Goal: Find specific page/section: Find specific page/section

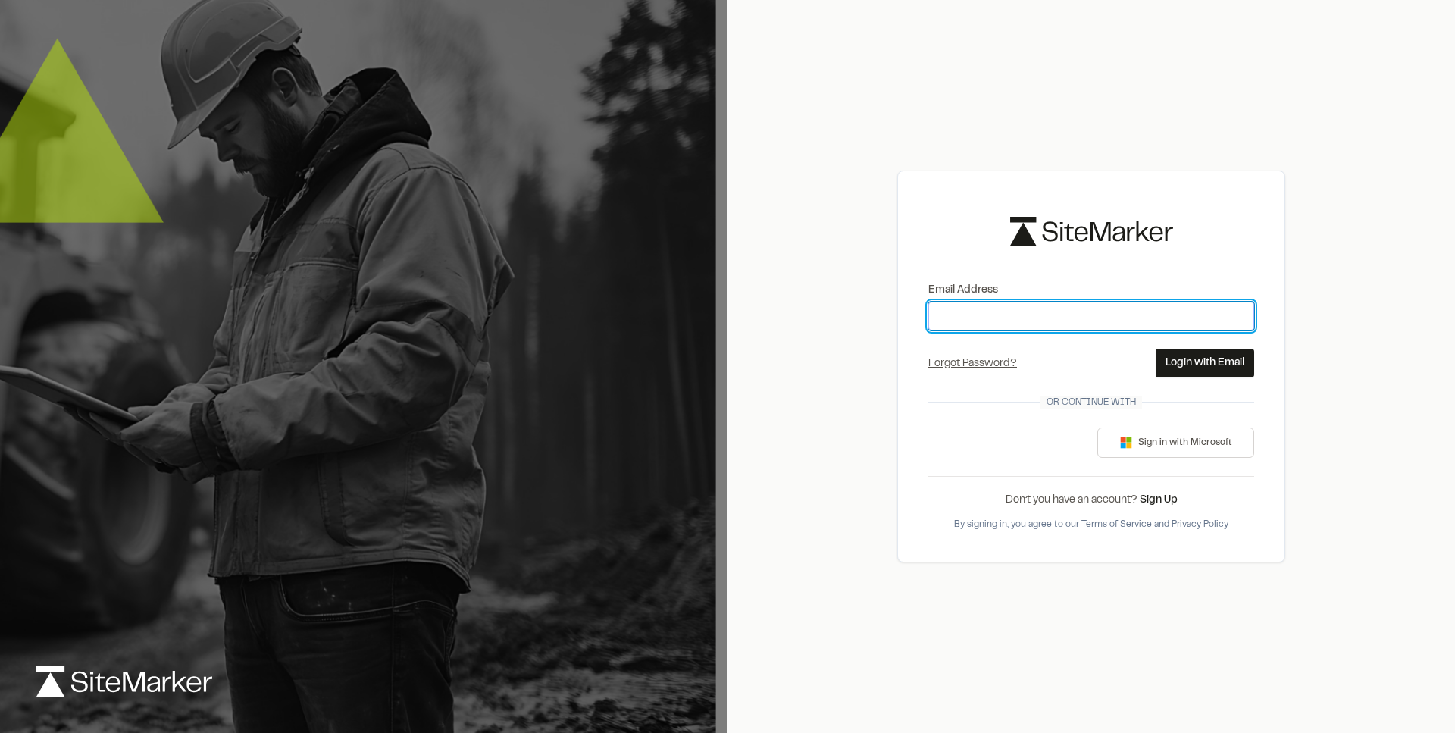
click at [1011, 324] on input "Email Address" at bounding box center [1091, 316] width 326 height 29
click at [1269, 343] on div "**********" at bounding box center [1091, 366] width 388 height 391
click at [1015, 321] on input "**********" at bounding box center [1091, 316] width 326 height 29
type input "**********"
click at [1260, 285] on div "**********" at bounding box center [1091, 366] width 388 height 391
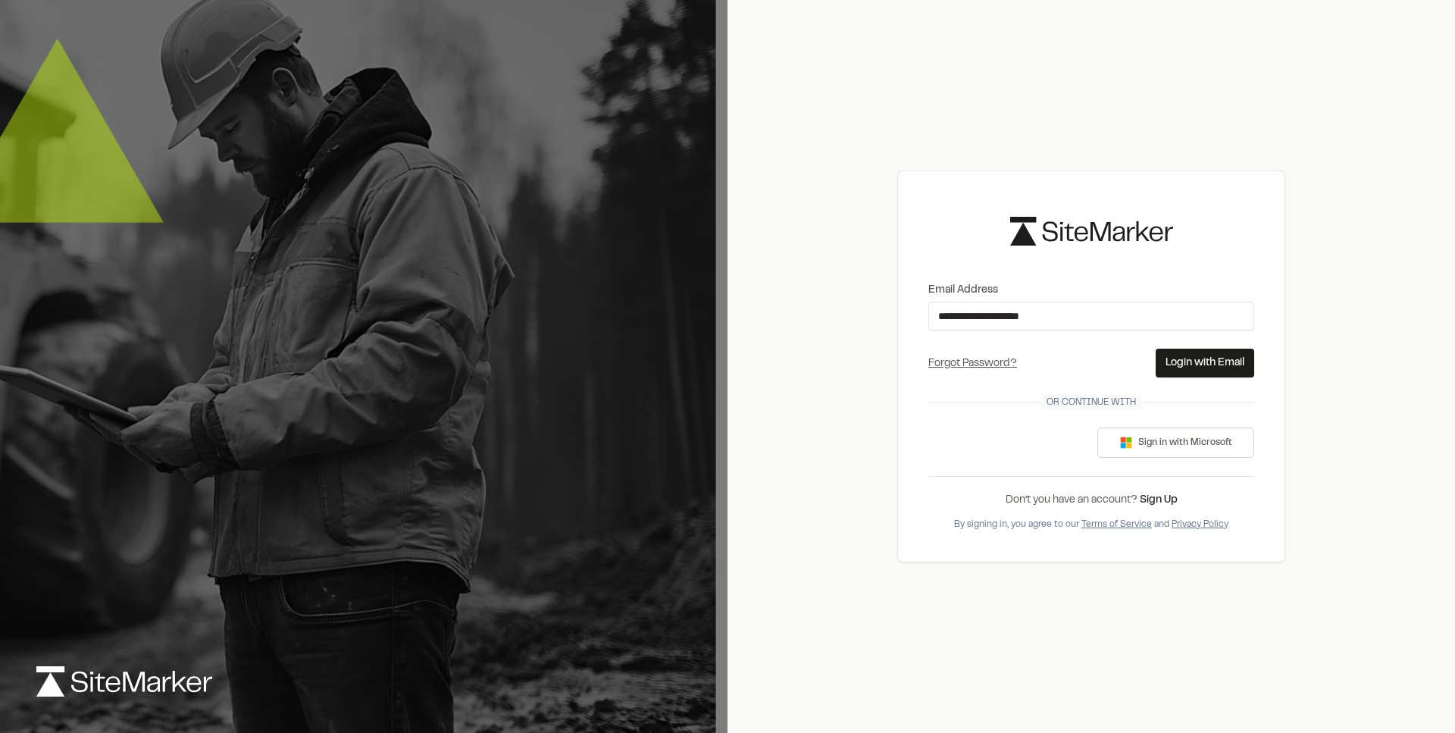
click at [1213, 370] on button "Login with Email" at bounding box center [1205, 363] width 99 height 29
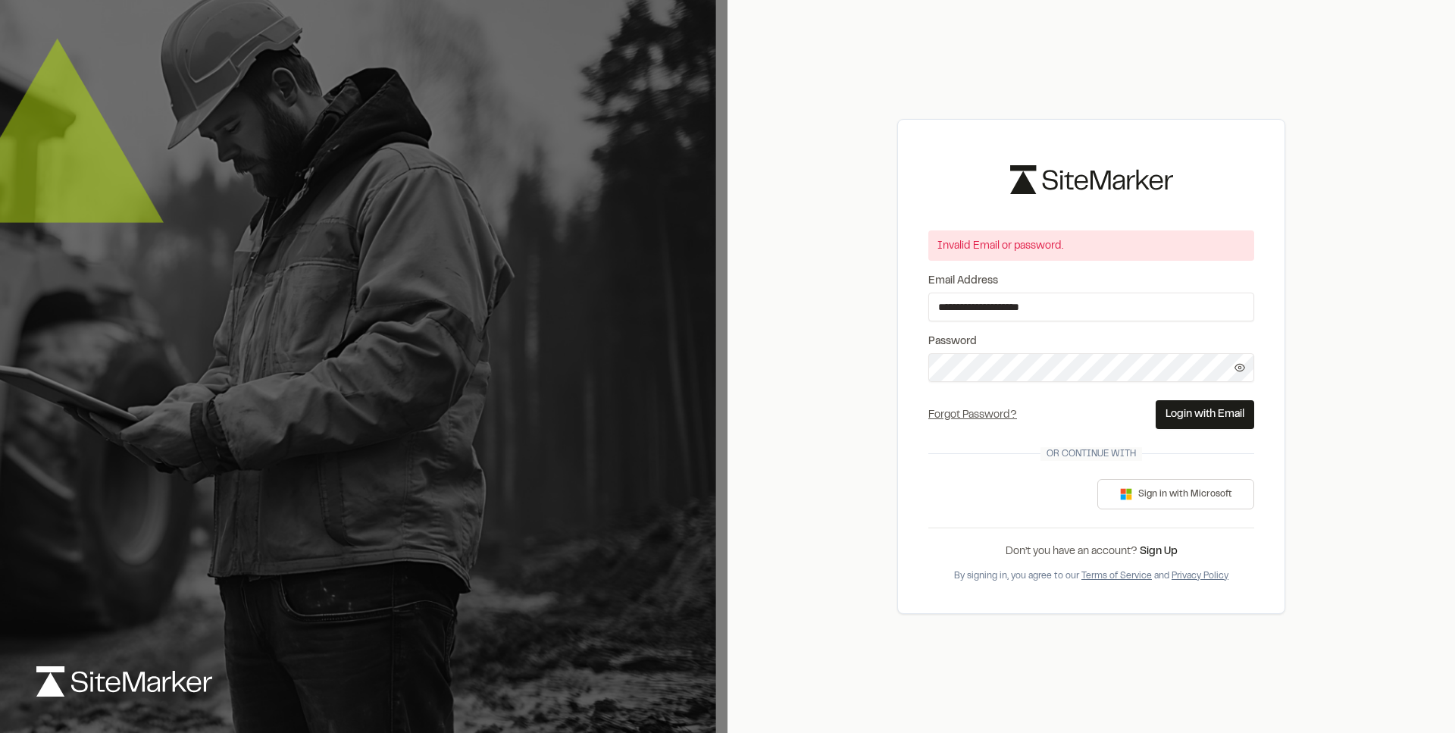
scroll to position [21, 0]
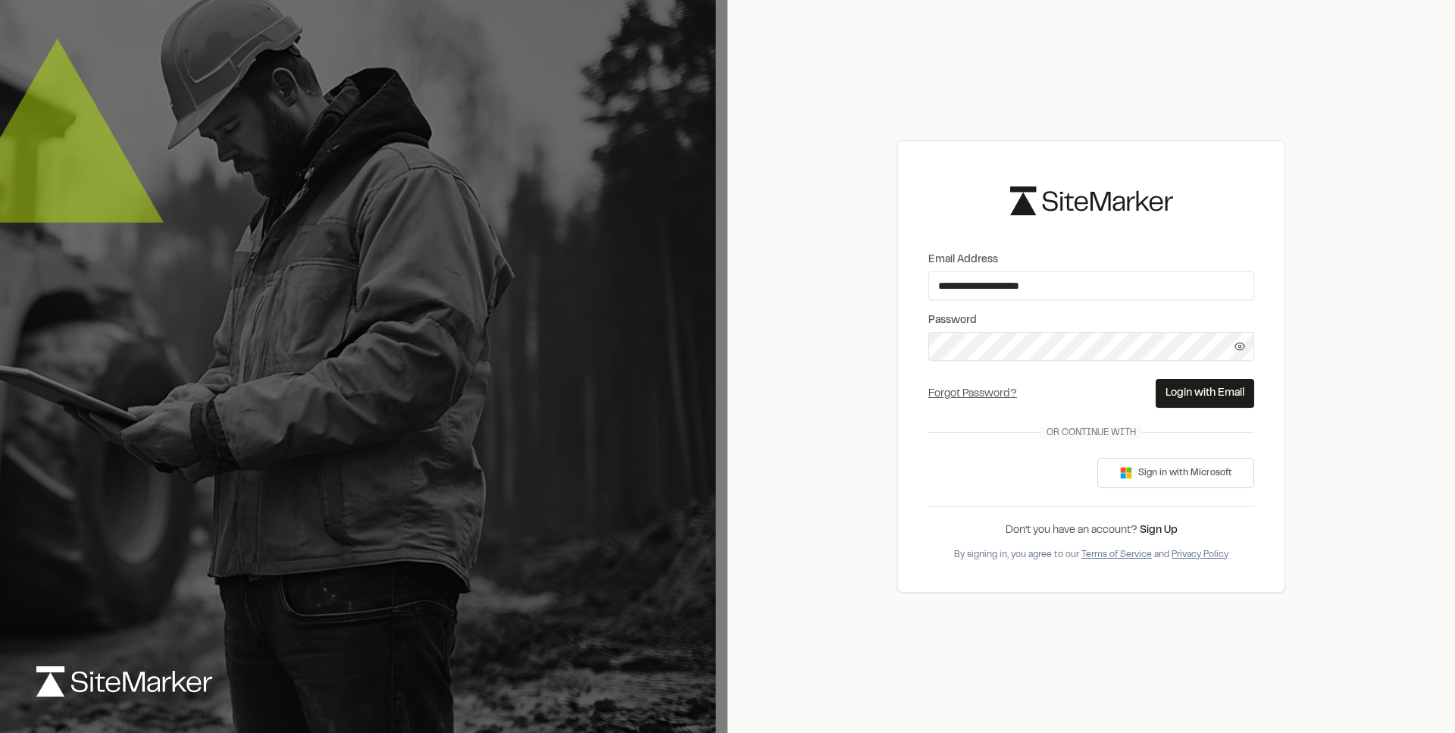
click at [1236, 343] on icon at bounding box center [1240, 346] width 10 height 7
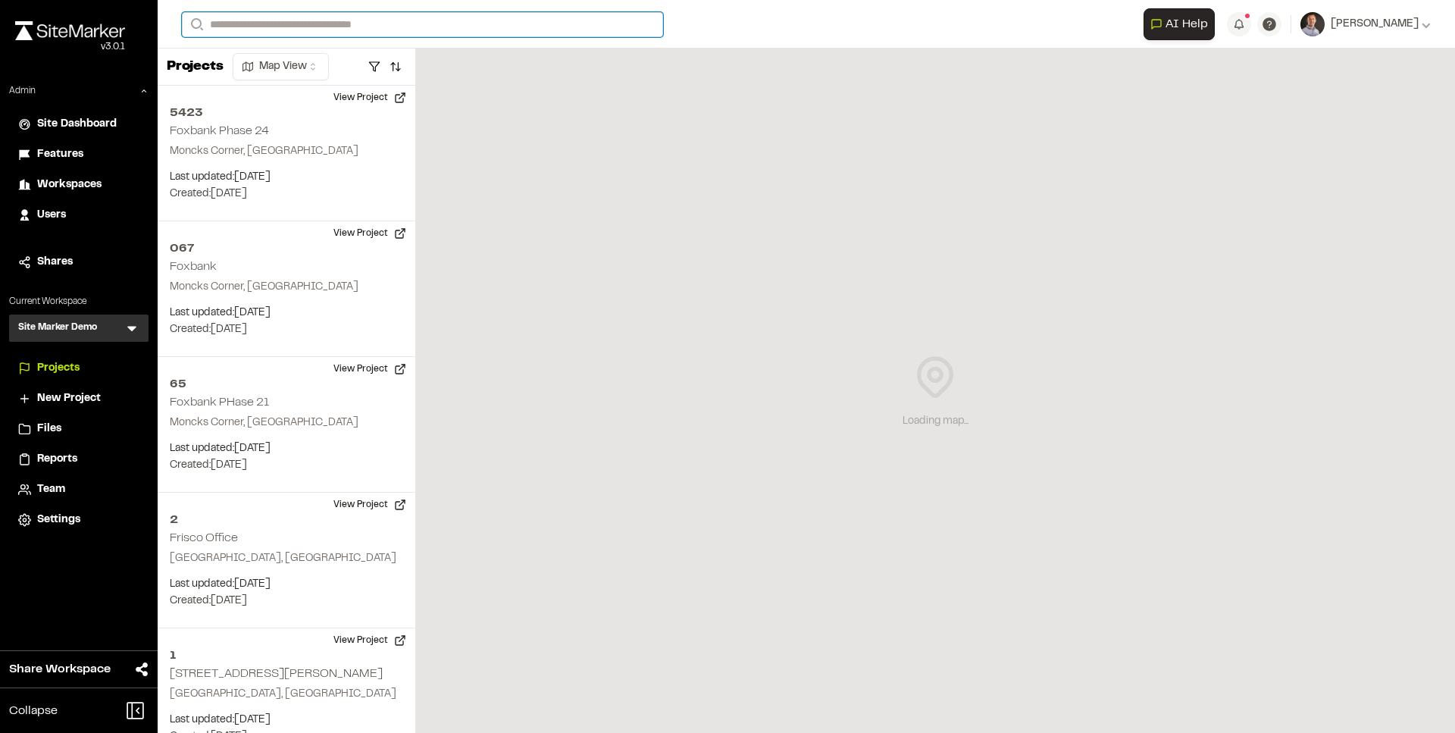
click at [341, 28] on input "Search" at bounding box center [422, 24] width 481 height 25
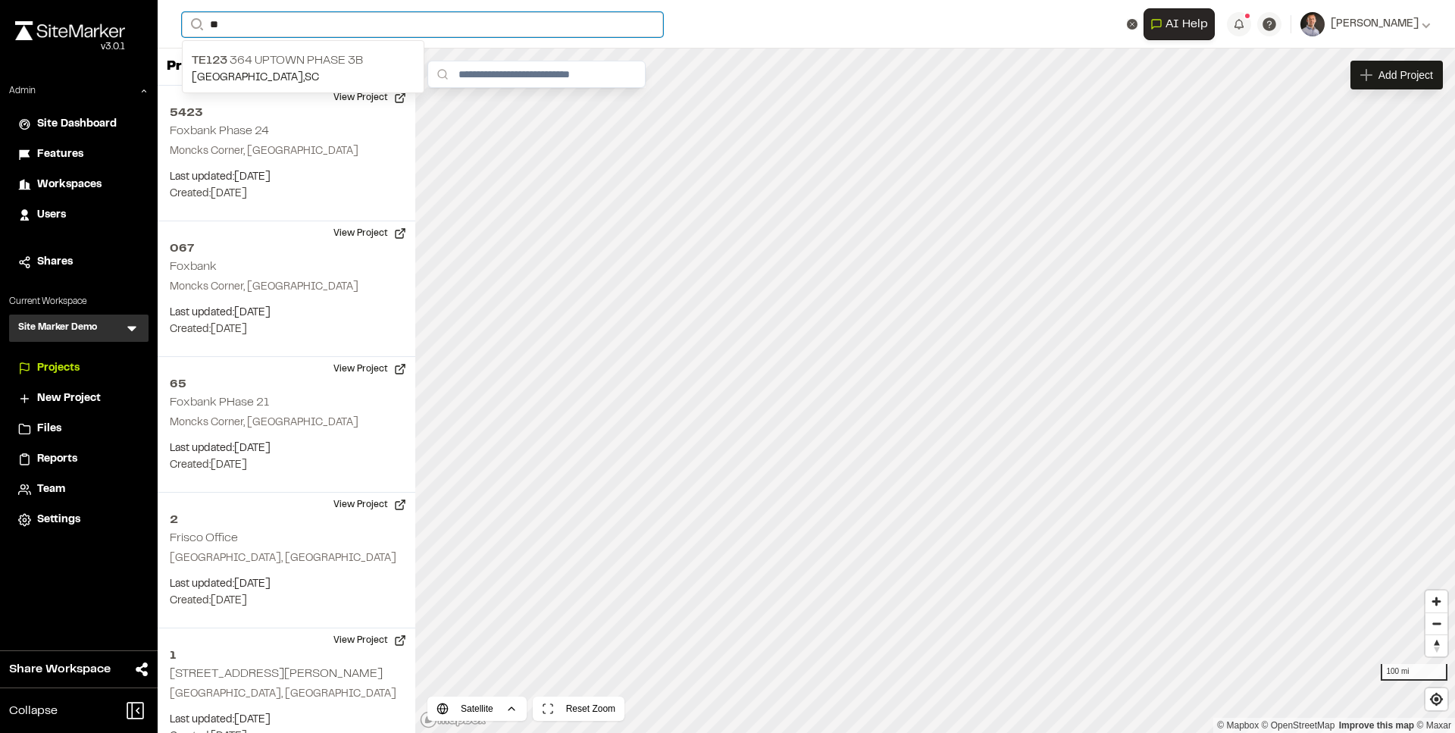
type input "**"
click at [346, 58] on p "TE123 364 Uptown Phase 3B" at bounding box center [303, 61] width 223 height 18
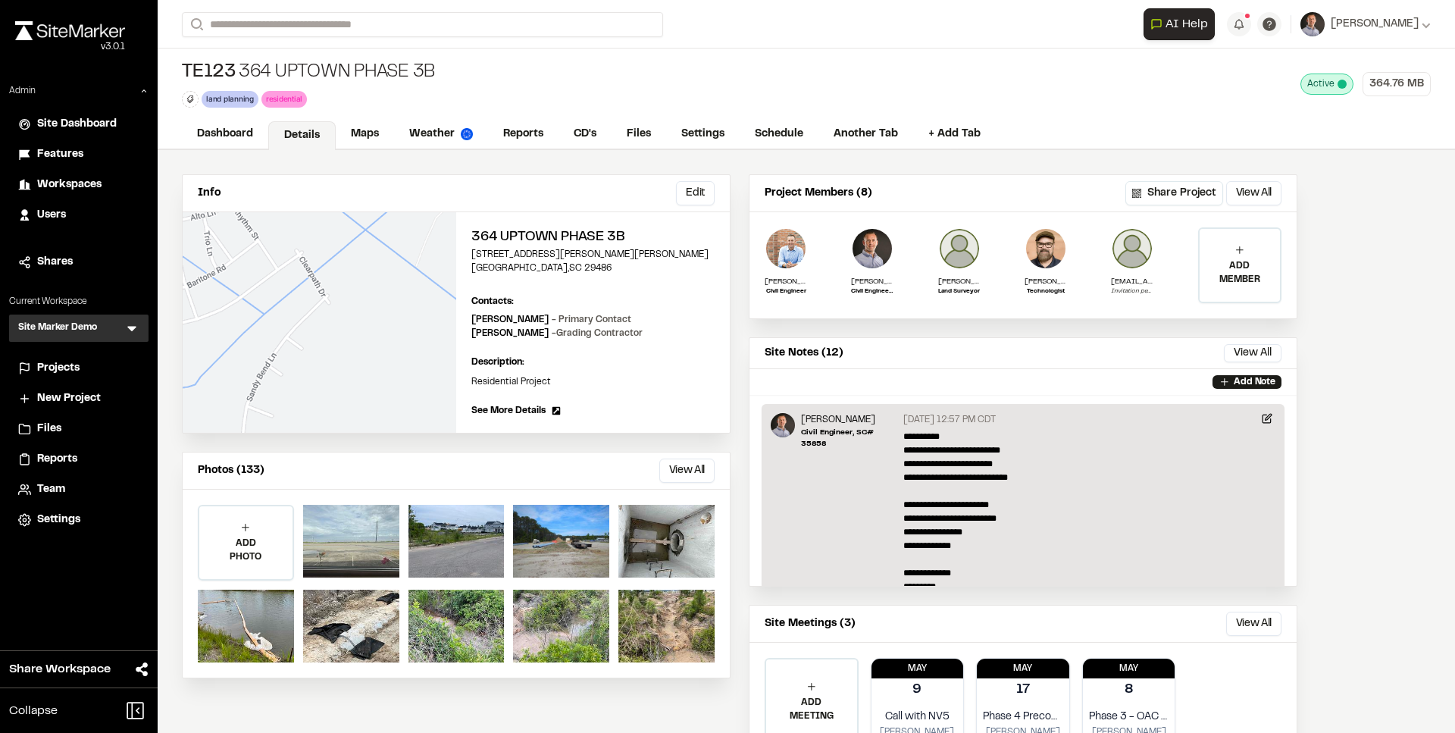
click at [371, 138] on link "Maps" at bounding box center [365, 134] width 58 height 29
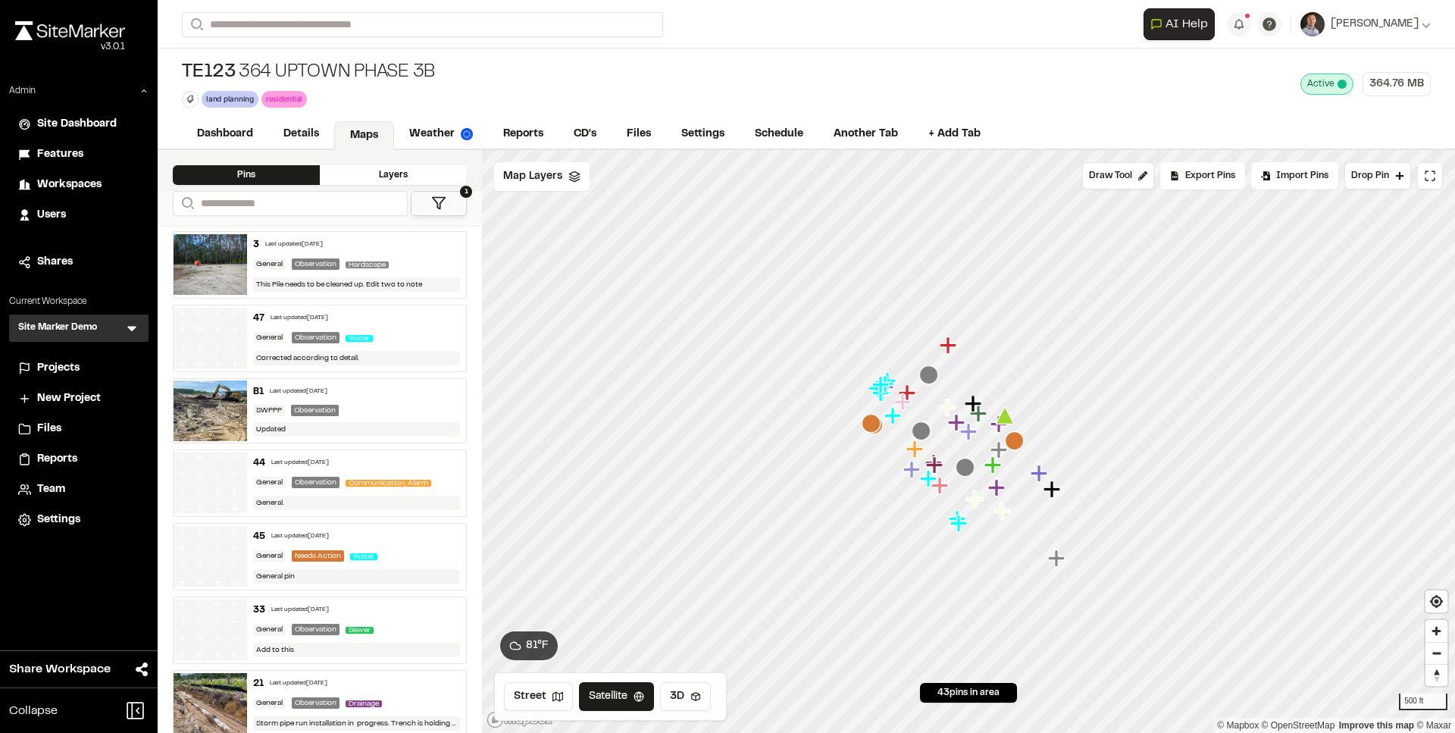
click at [537, 179] on span "Map Layers" at bounding box center [532, 176] width 59 height 17
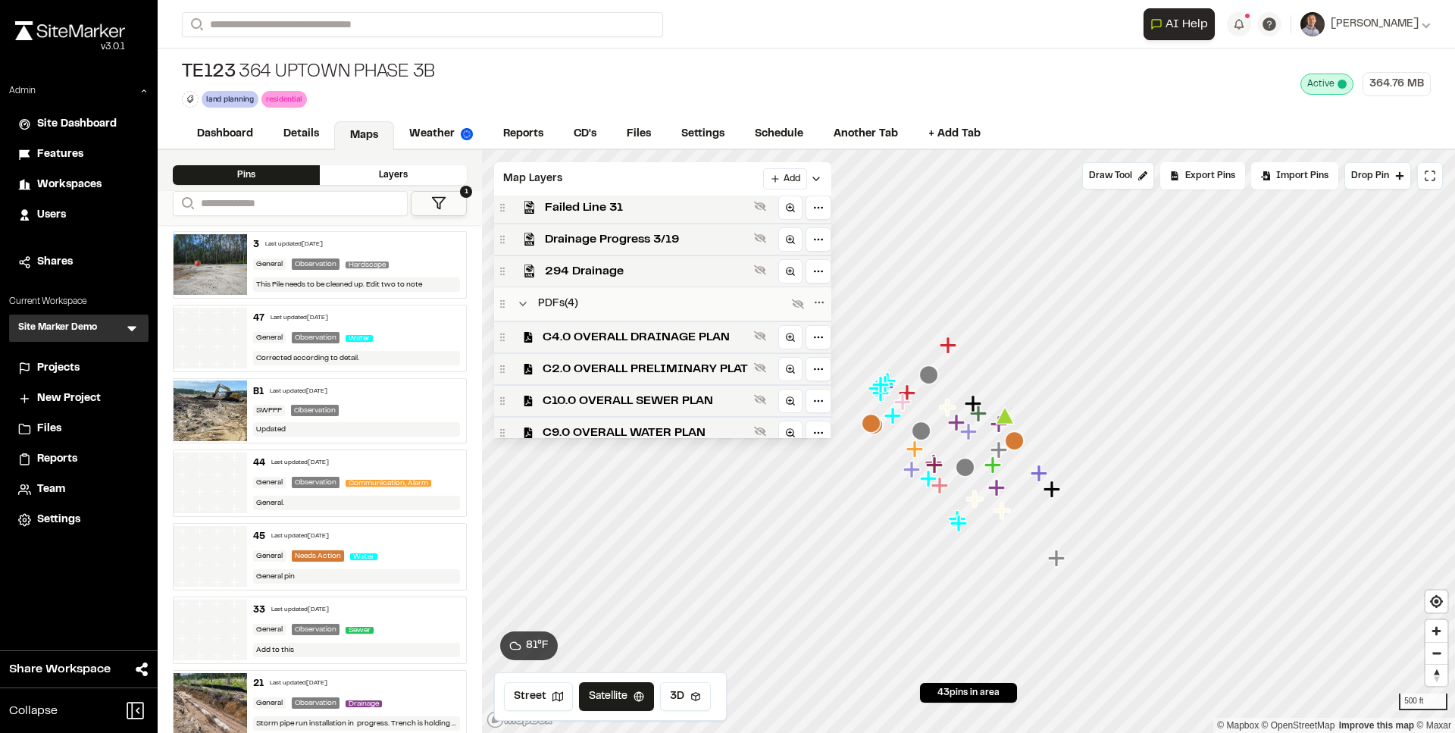
scroll to position [356, 0]
click at [756, 344] on icon at bounding box center [760, 338] width 12 height 12
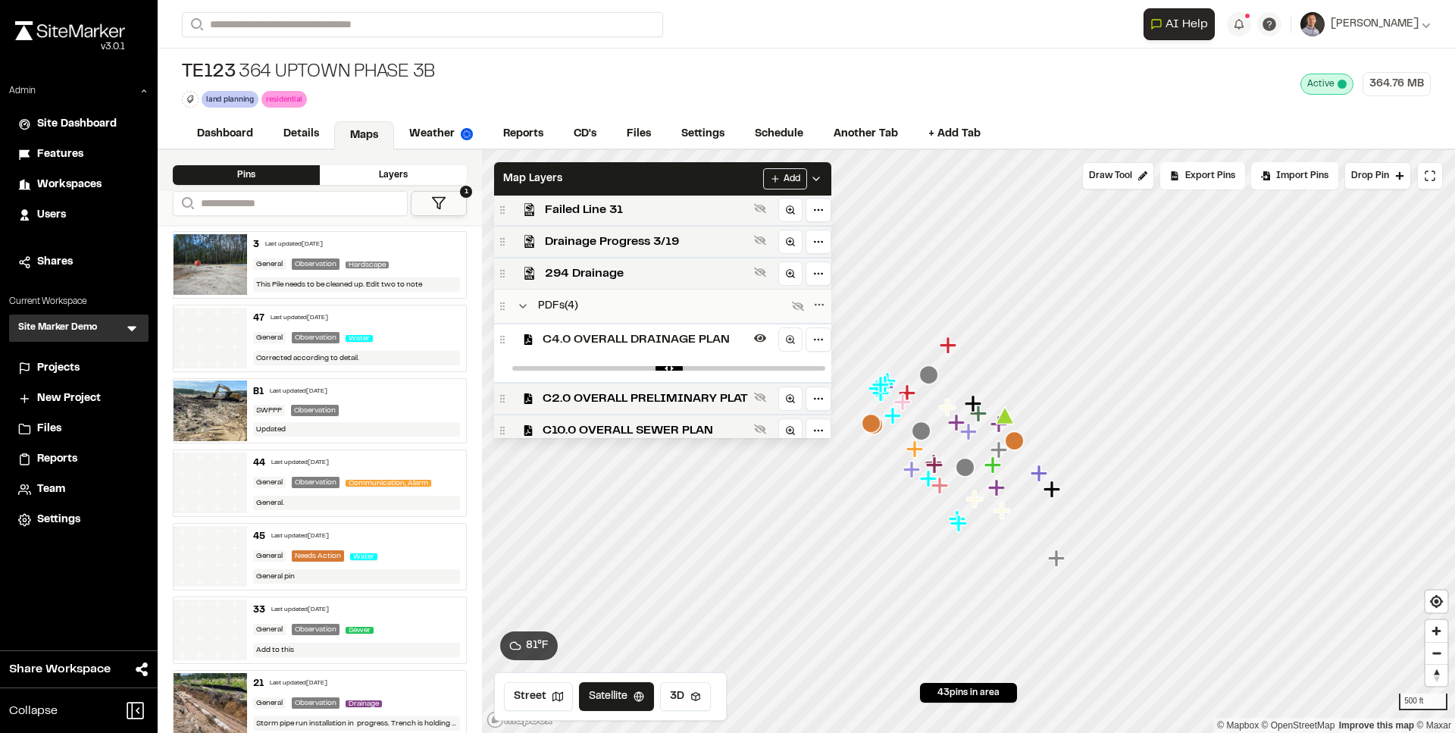
click at [761, 343] on icon at bounding box center [760, 338] width 12 height 12
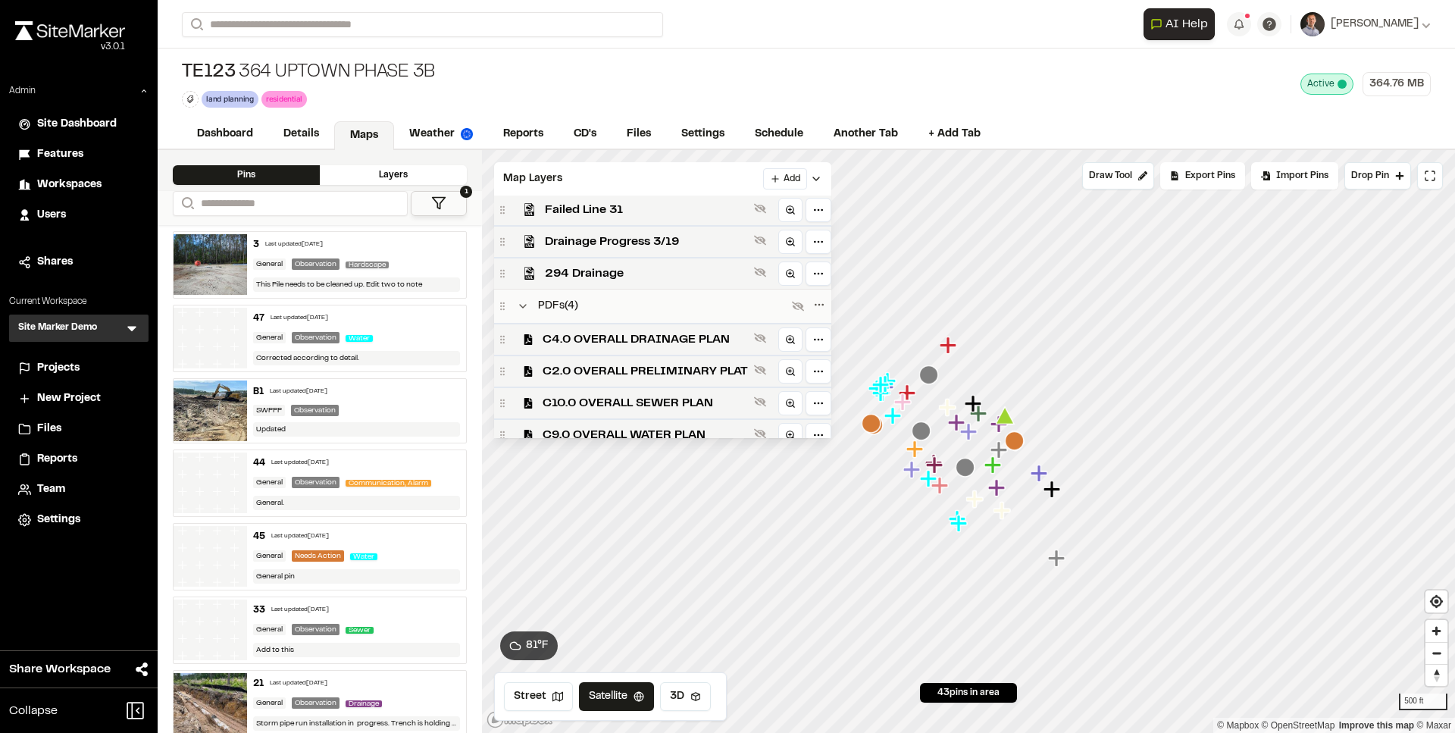
click at [755, 344] on icon at bounding box center [760, 338] width 12 height 12
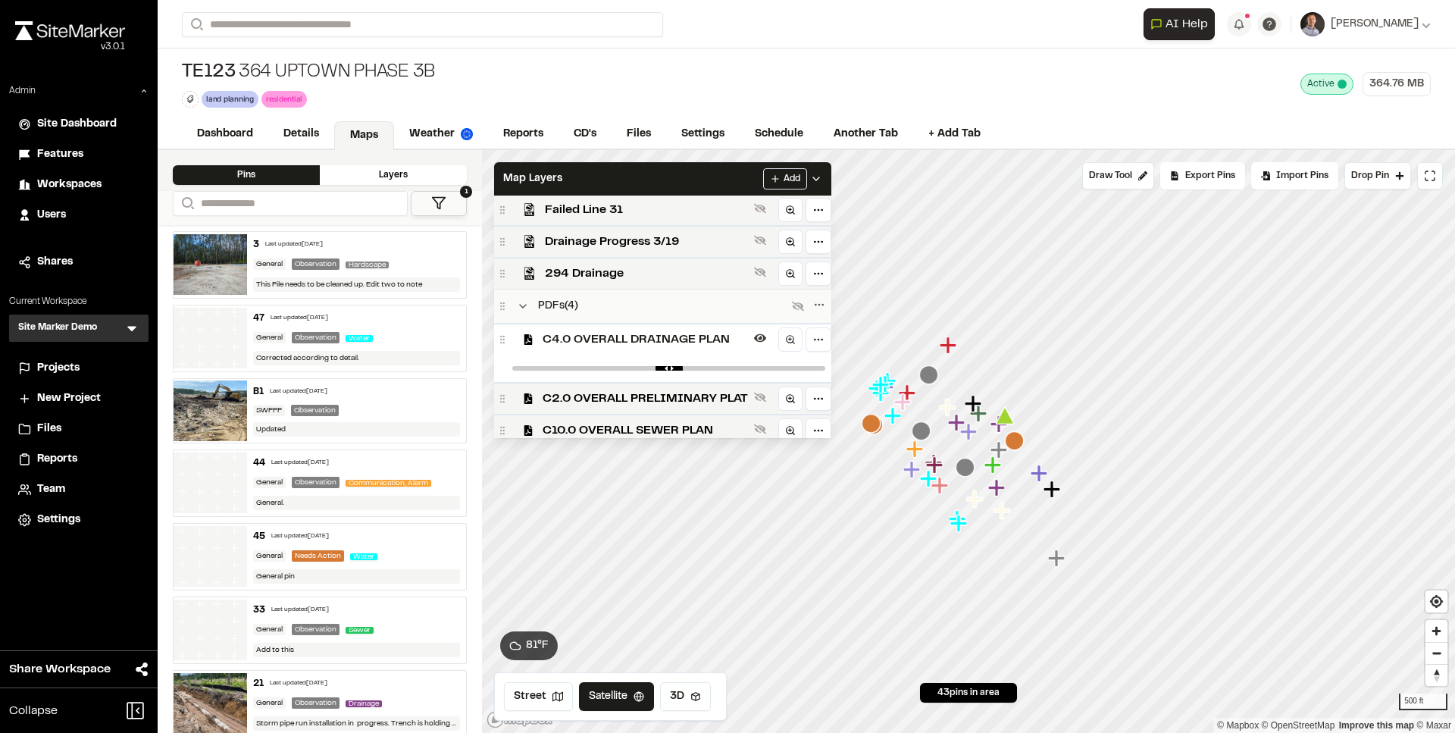
click at [700, 182] on div "Map Layers Add" at bounding box center [662, 178] width 337 height 33
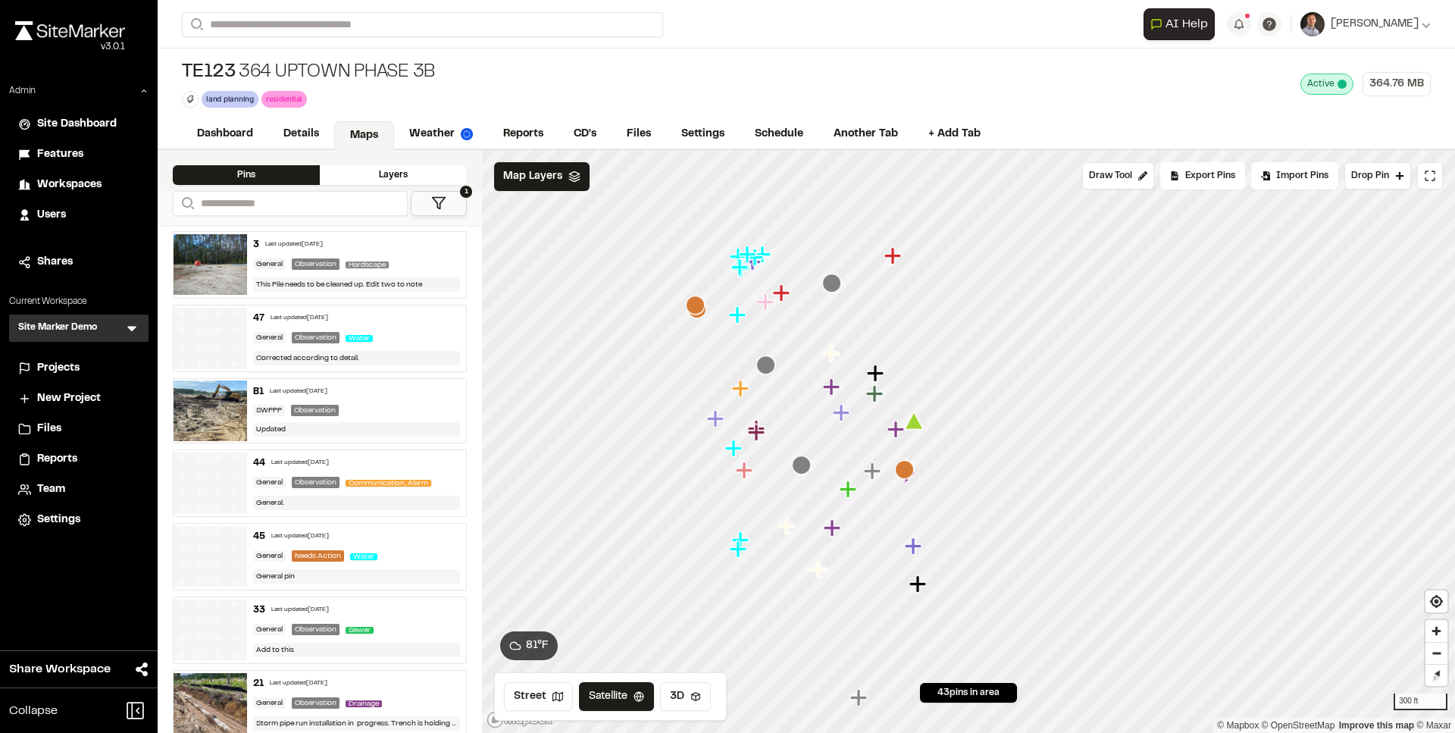
click at [678, 711] on button "3D" at bounding box center [685, 696] width 51 height 29
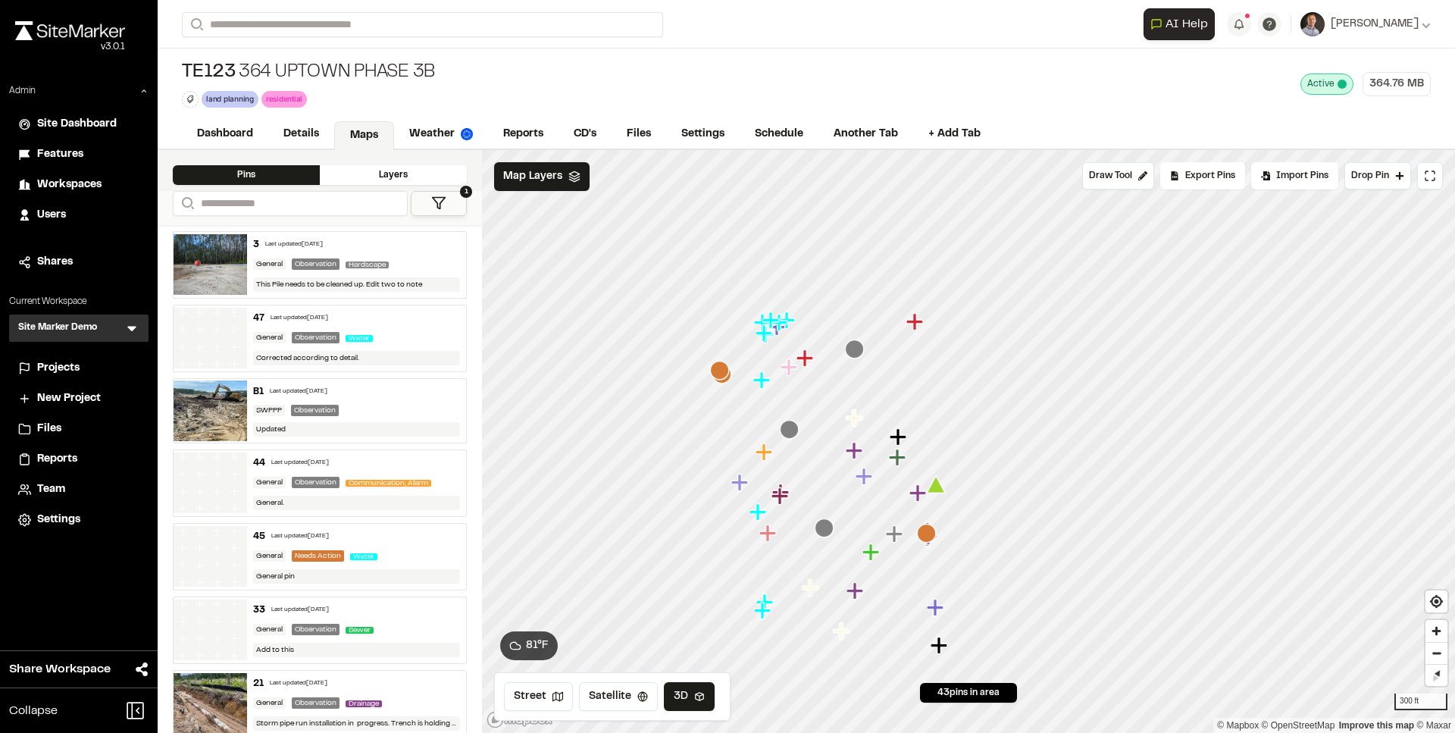
click at [621, 711] on button "Satellite" at bounding box center [618, 696] width 79 height 29
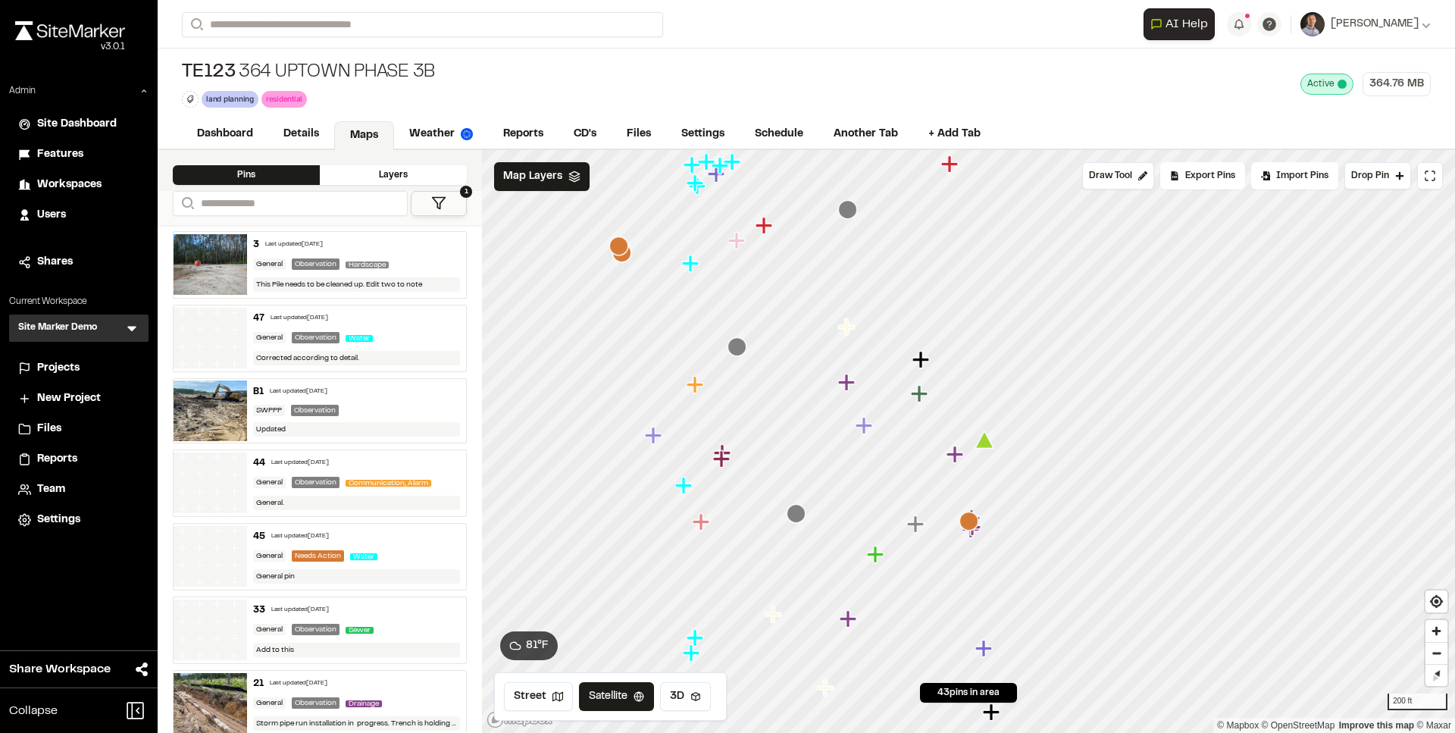
click at [552, 177] on span "Map Layers" at bounding box center [532, 176] width 59 height 17
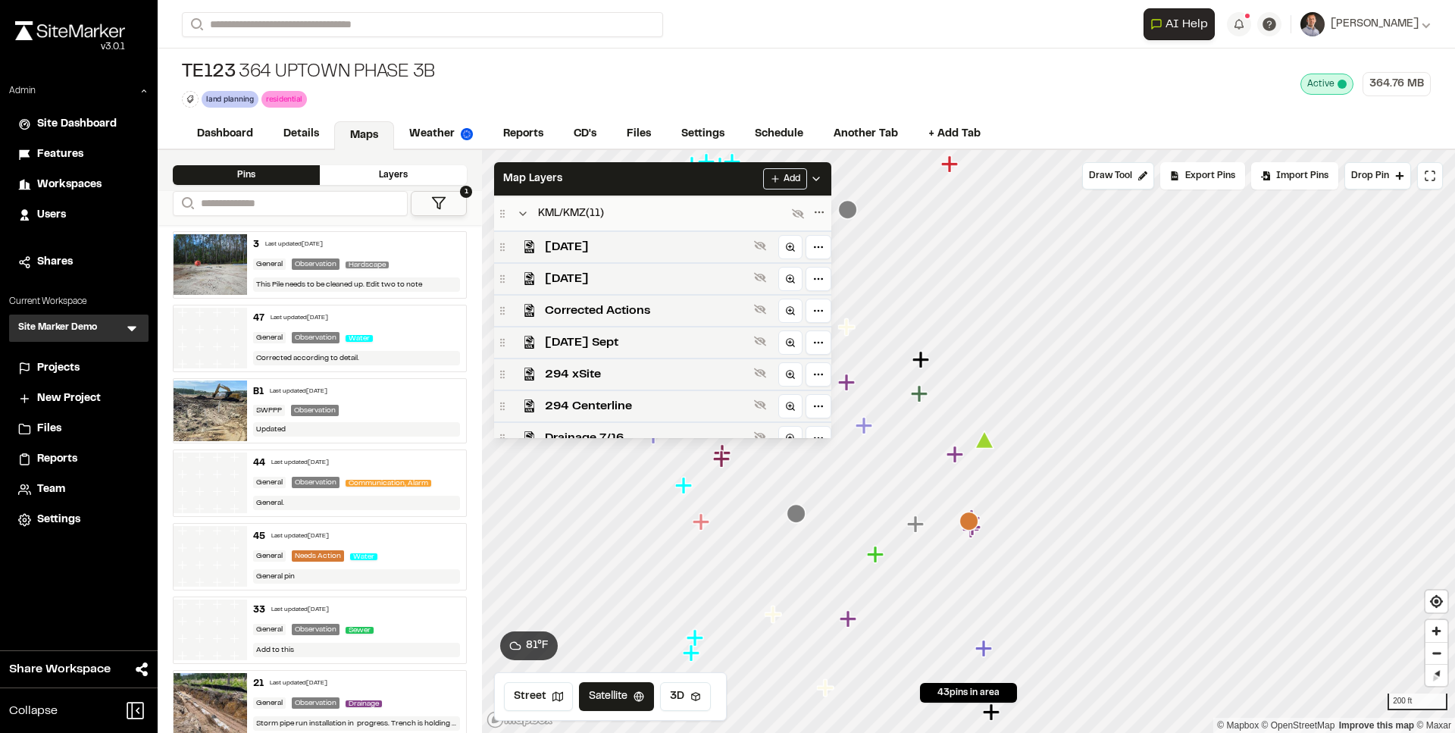
scroll to position [83, 0]
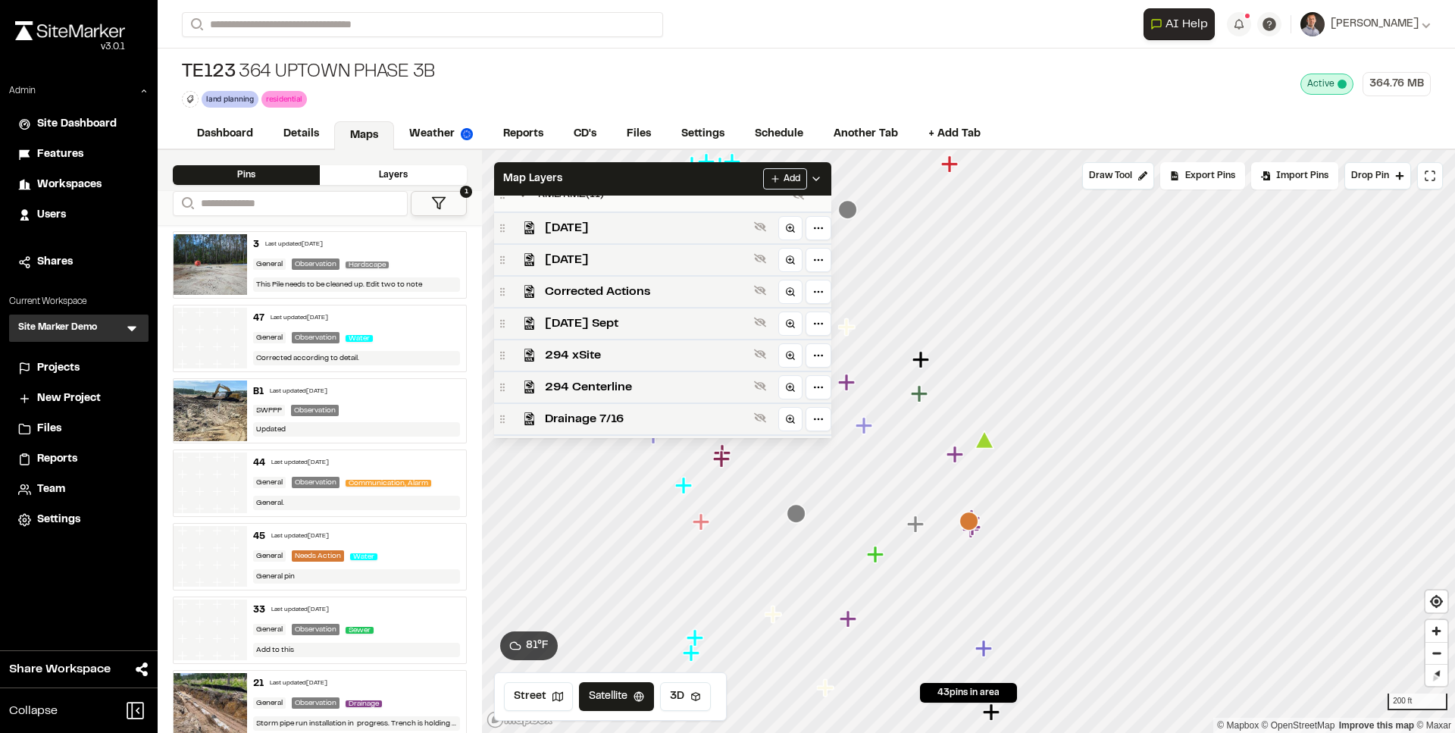
click at [709, 354] on span "294 xSite" at bounding box center [646, 355] width 203 height 18
click at [704, 173] on div "Map Layers Add" at bounding box center [662, 178] width 337 height 33
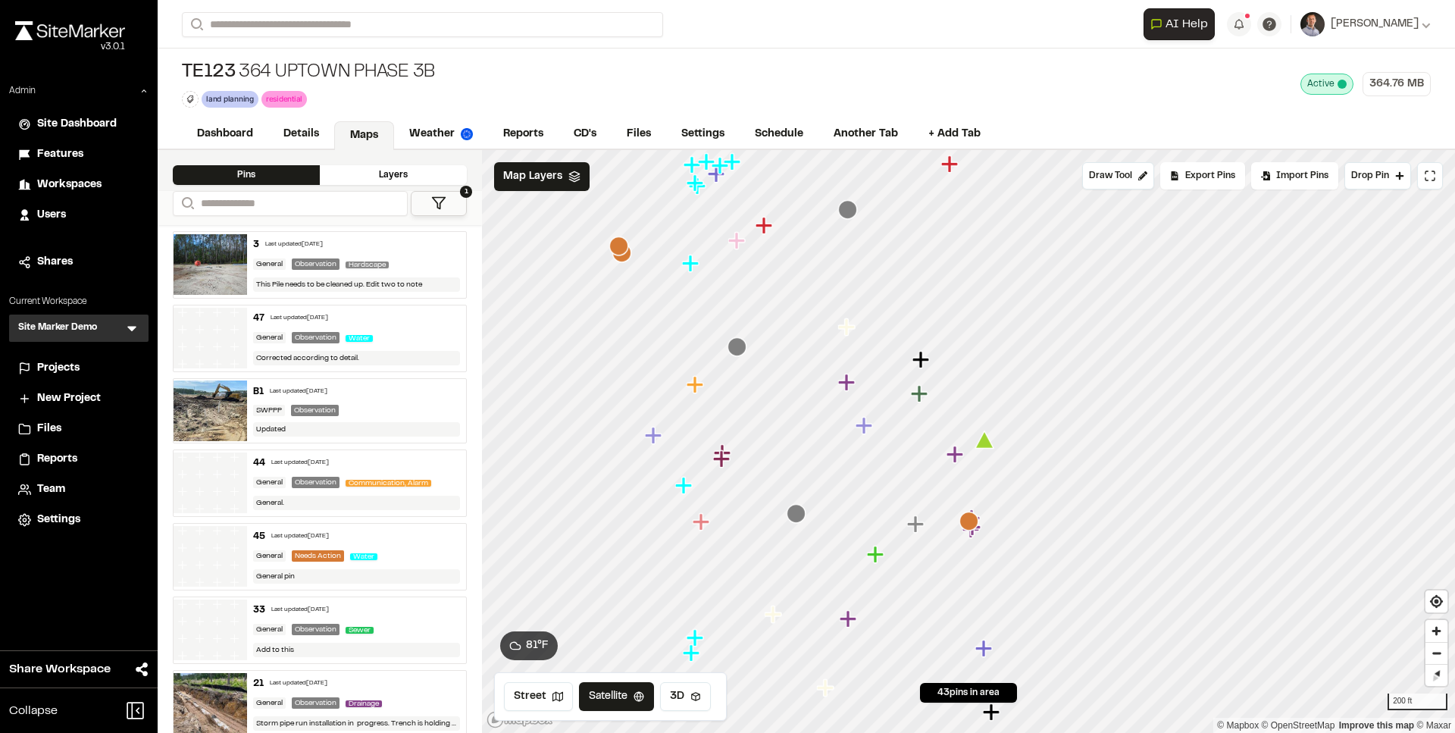
click at [547, 177] on span "Map Layers" at bounding box center [532, 176] width 59 height 17
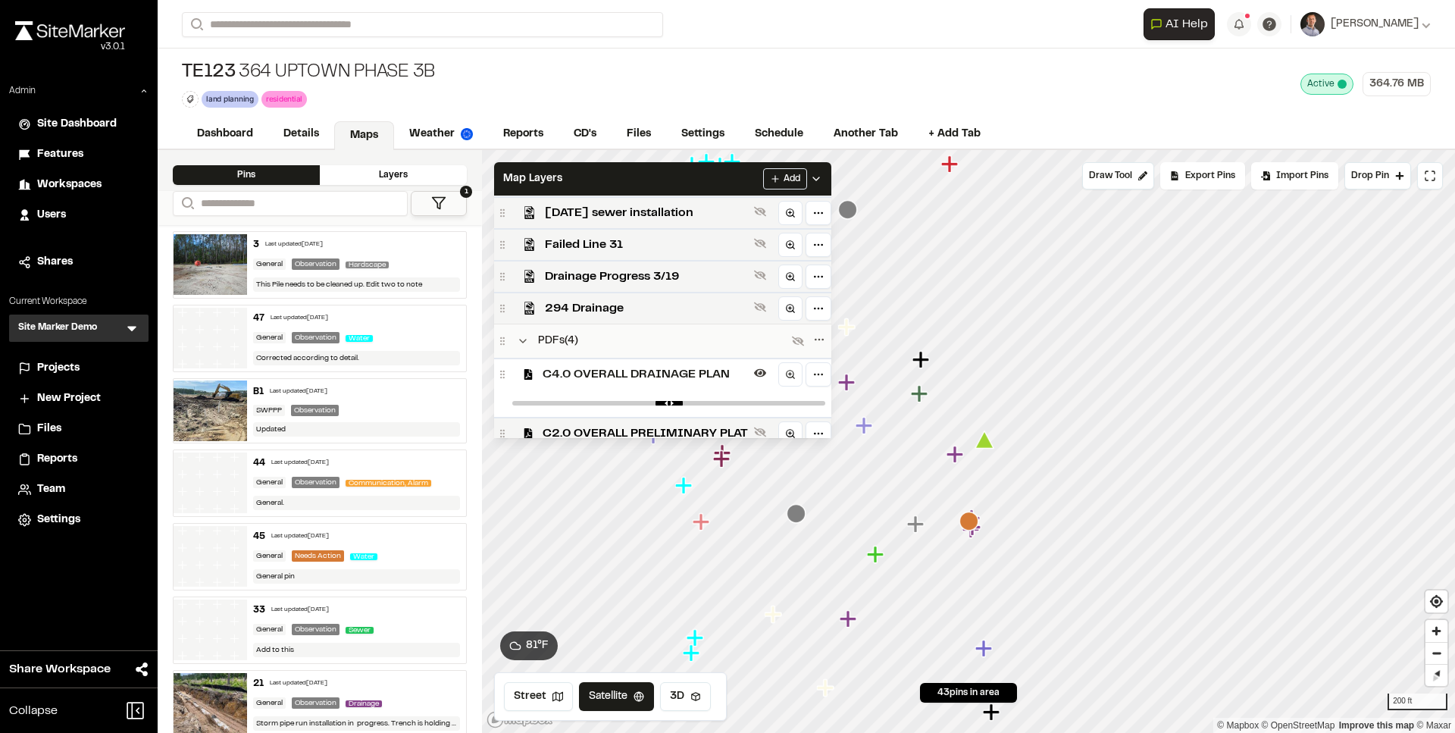
scroll to position [329, 0]
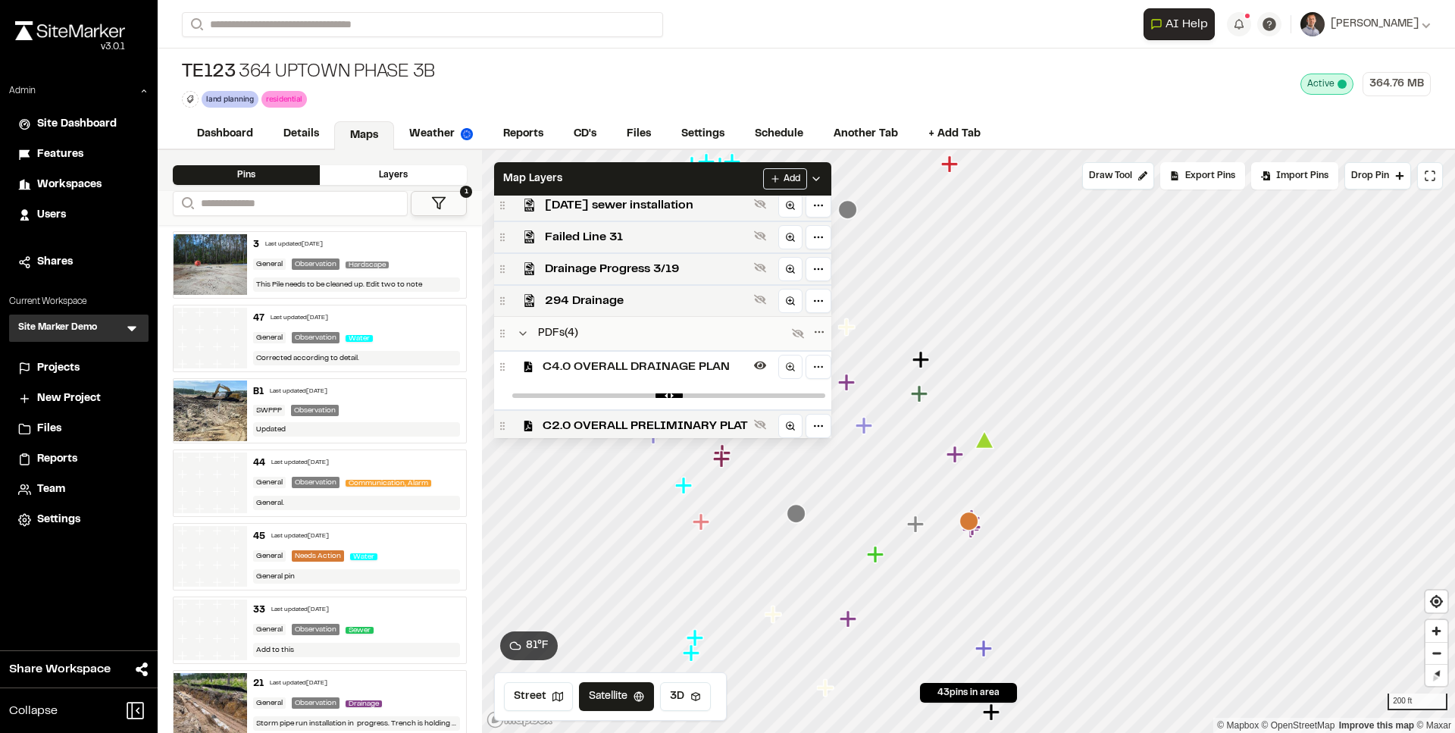
click at [762, 370] on icon at bounding box center [760, 366] width 12 height 8
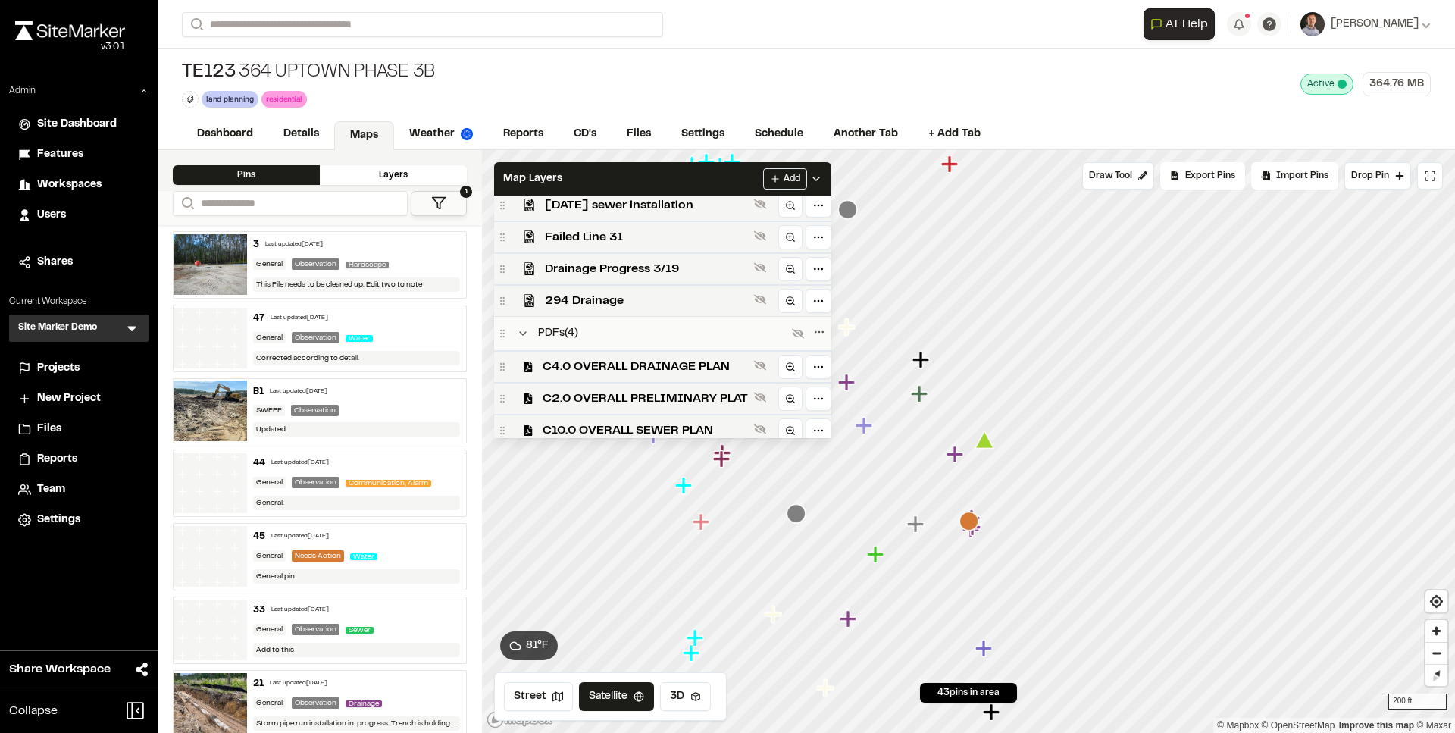
click at [761, 371] on icon at bounding box center [760, 366] width 12 height 10
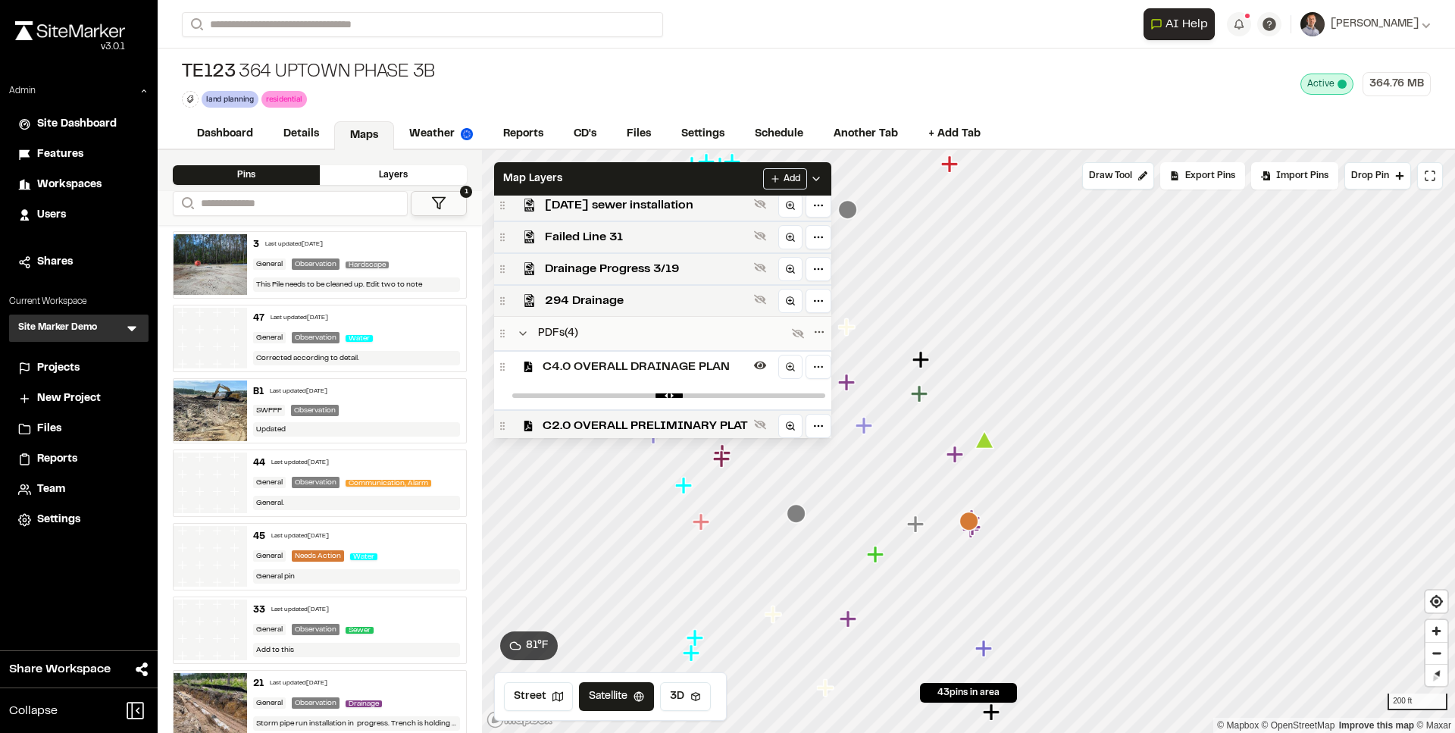
click at [728, 182] on div "Map Layers Add" at bounding box center [662, 178] width 337 height 33
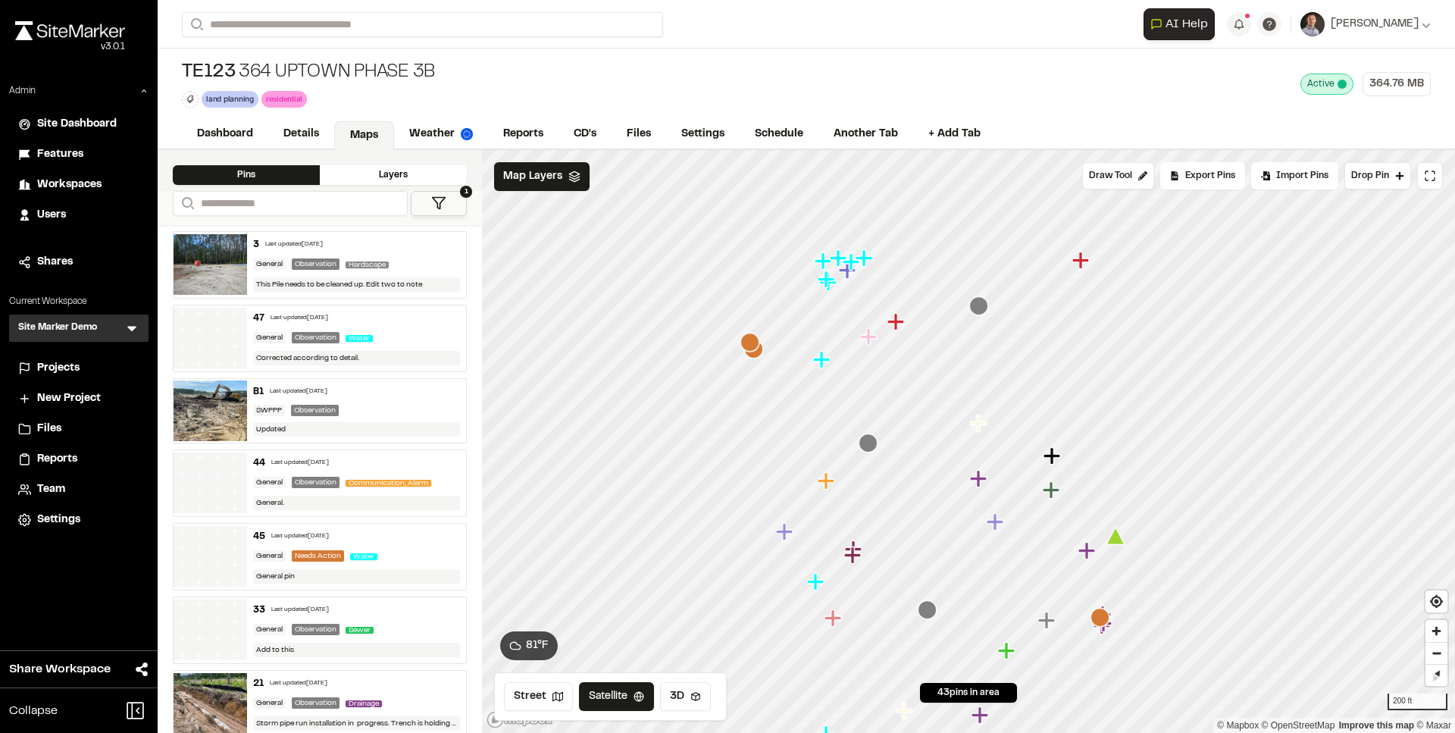
click at [1426, 26] on icon at bounding box center [1426, 24] width 9 height 9
click at [1333, 217] on link "Sign Out" at bounding box center [1364, 217] width 132 height 23
